Goal: Task Accomplishment & Management: Use online tool/utility

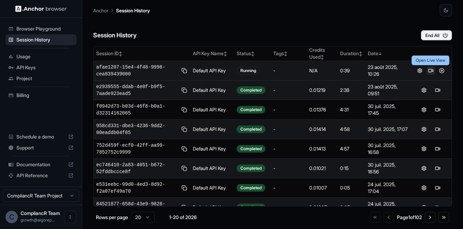
click at [428, 72] on button at bounding box center [431, 70] width 8 height 8
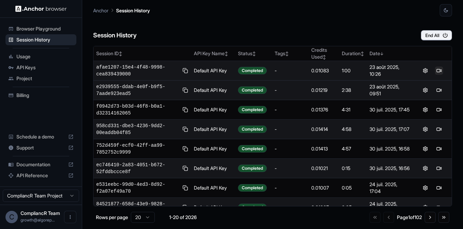
click at [437, 71] on button at bounding box center [439, 70] width 8 height 8
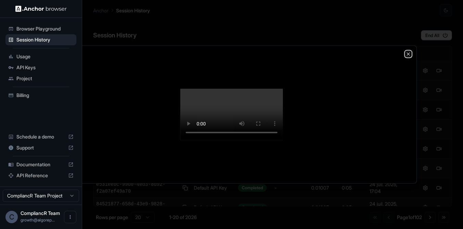
click at [408, 51] on icon "button" at bounding box center [408, 53] width 5 height 5
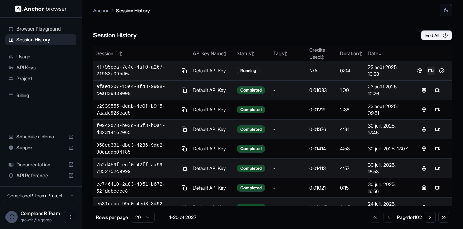
click at [433, 70] on button at bounding box center [431, 70] width 8 height 8
